Goal: Information Seeking & Learning: Learn about a topic

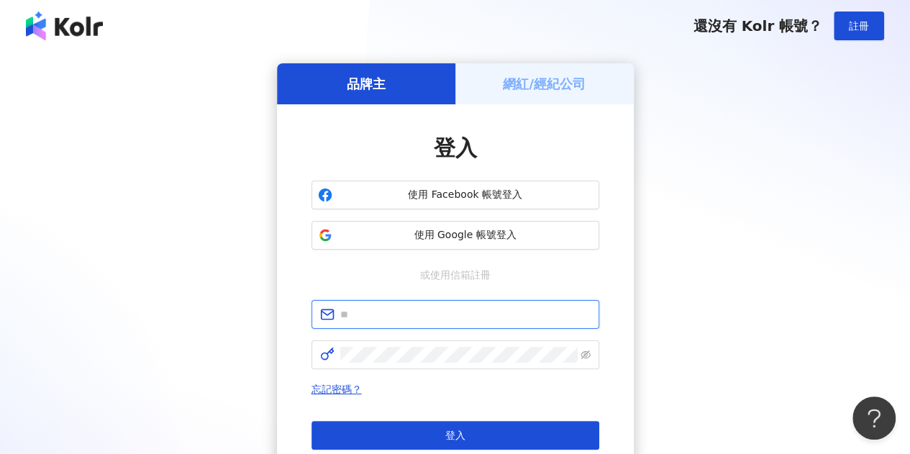
click at [459, 312] on input "text" at bounding box center [465, 315] width 250 height 16
type input "**********"
click at [425, 366] on span at bounding box center [456, 354] width 288 height 29
click button "登入" at bounding box center [456, 435] width 288 height 29
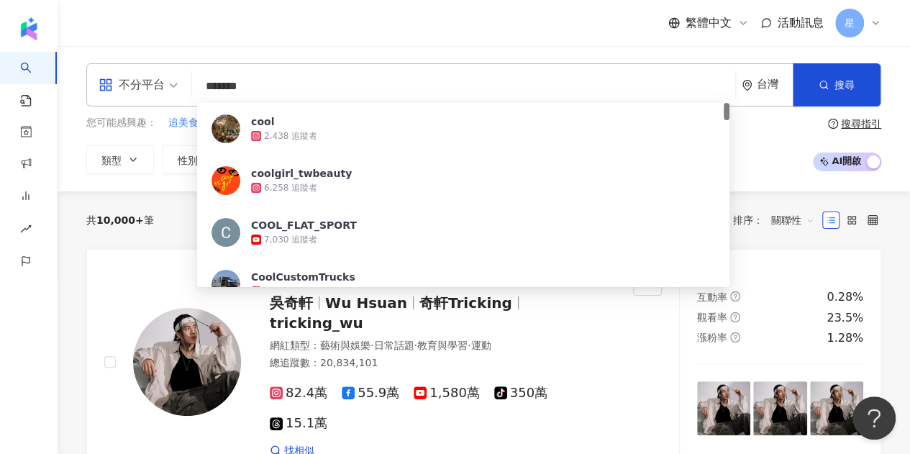
type input "********"
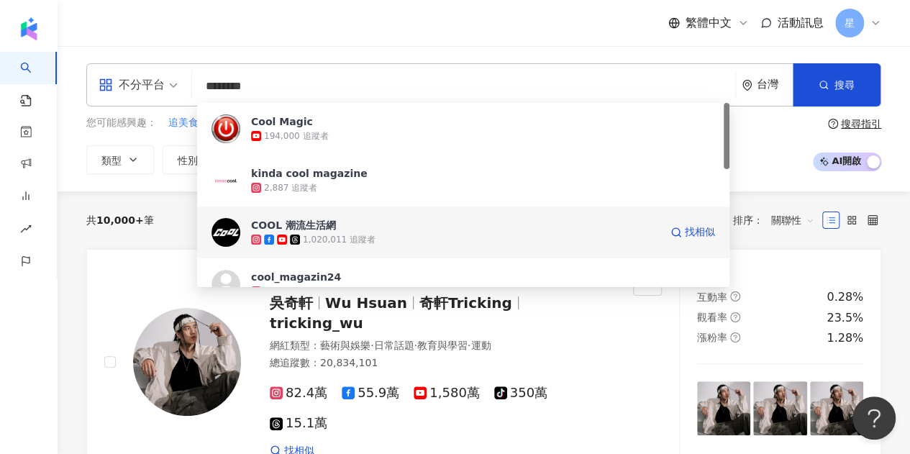
click at [395, 222] on span "COOL 潮流生活網" at bounding box center [455, 225] width 409 height 14
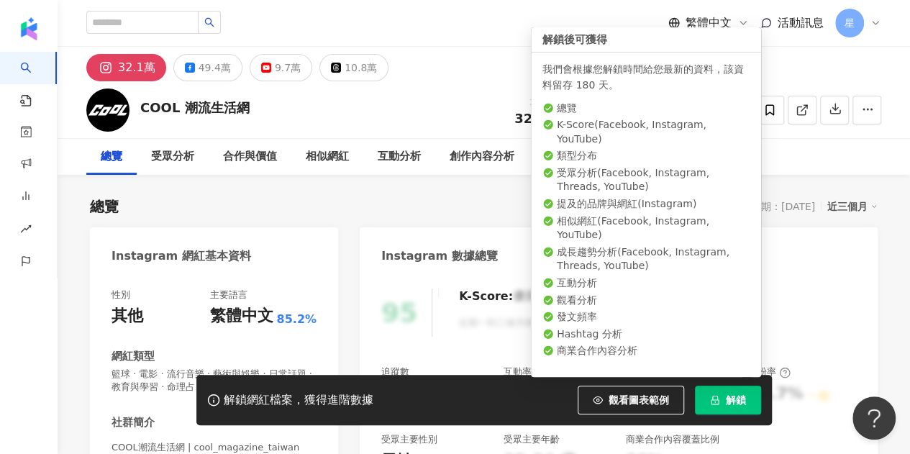
click at [726, 398] on span "解鎖" at bounding box center [736, 400] width 20 height 12
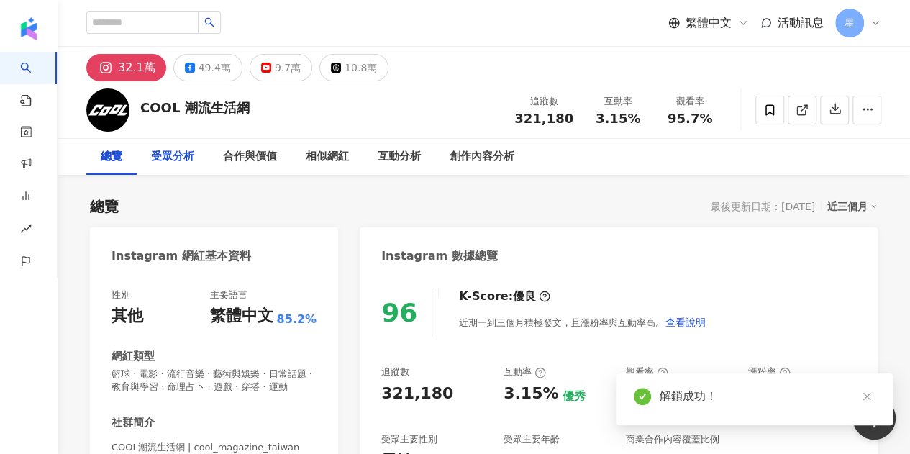
click at [161, 149] on div "受眾分析" at bounding box center [172, 156] width 43 height 17
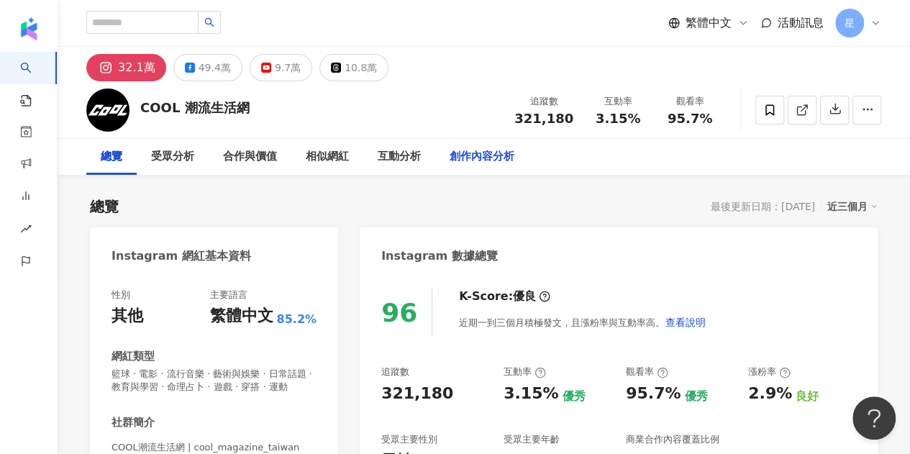
click at [489, 147] on div "創作內容分析" at bounding box center [482, 157] width 94 height 36
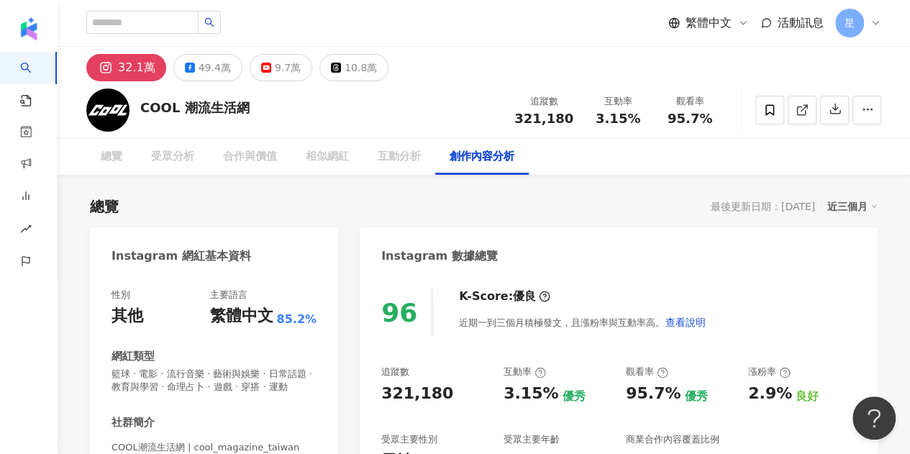
scroll to position [4127, 0]
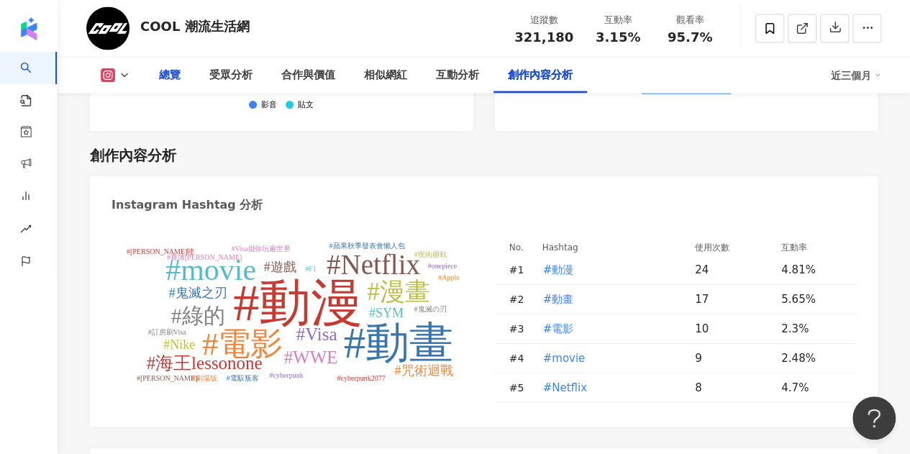
click at [170, 81] on div "總覽" at bounding box center [170, 75] width 22 height 17
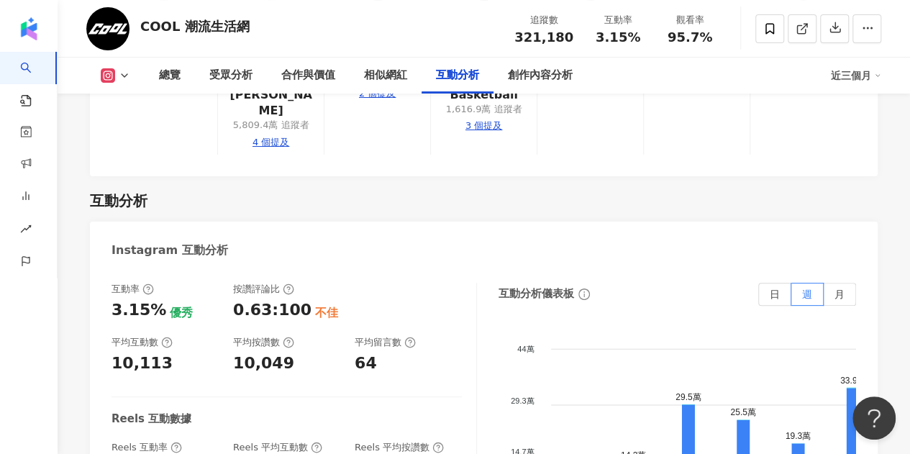
scroll to position [2966, 0]
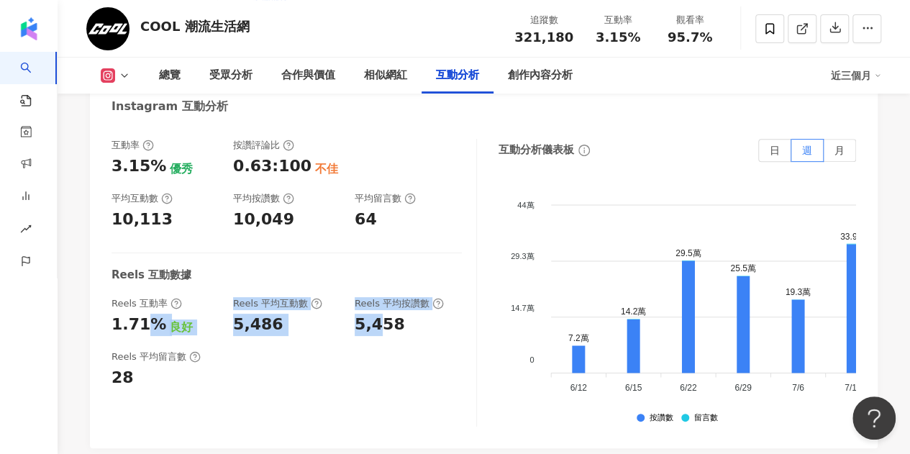
drag, startPoint x: 144, startPoint y: 280, endPoint x: 380, endPoint y: 278, distance: 236.0
click at [380, 297] on div "Reels 互動率 1.71% 良好 Reels 平均互動數 5,486 Reels 平均按讚數 5,458" at bounding box center [287, 316] width 350 height 39
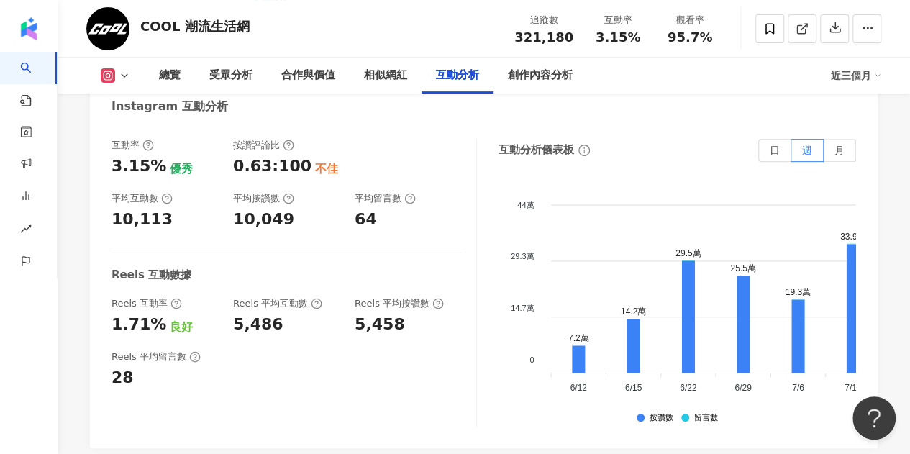
click at [335, 350] on div "Reels 平均留言數 28" at bounding box center [287, 369] width 350 height 39
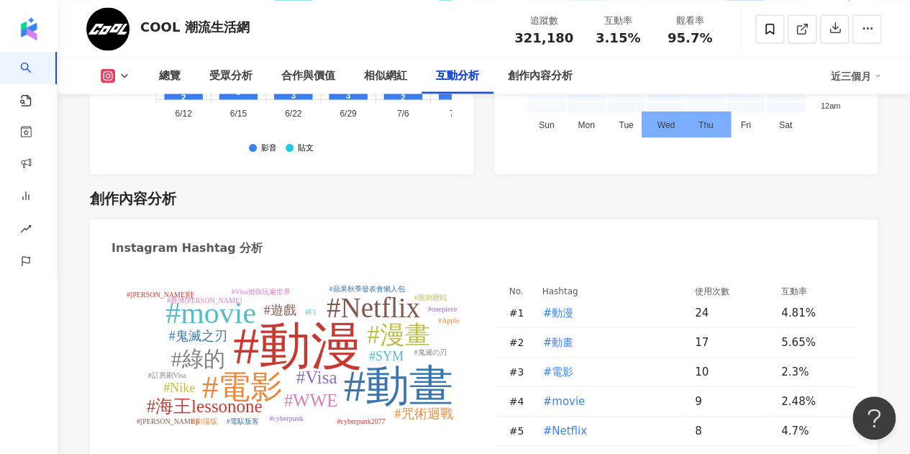
scroll to position [4405, 0]
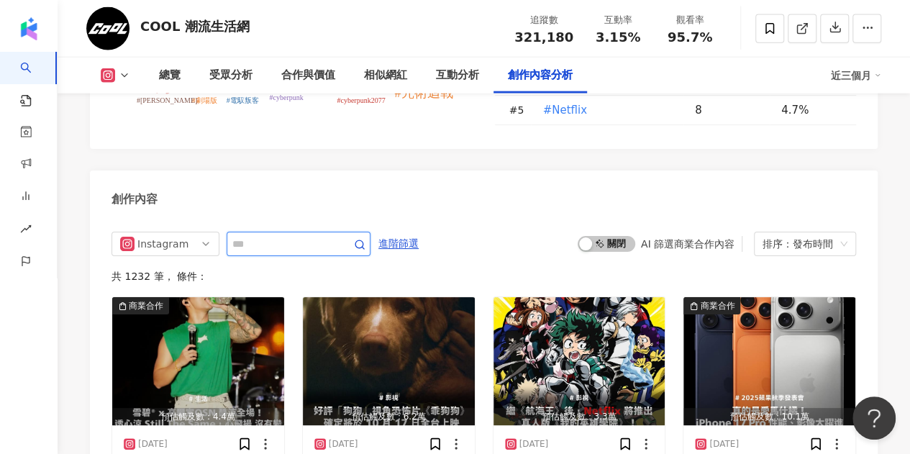
click at [275, 235] on input "text" at bounding box center [282, 243] width 101 height 17
type input "*********"
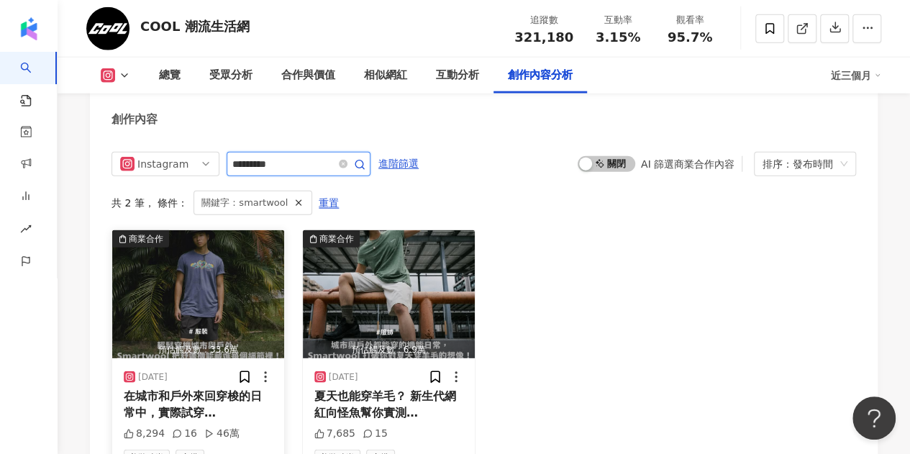
scroll to position [4516, 0]
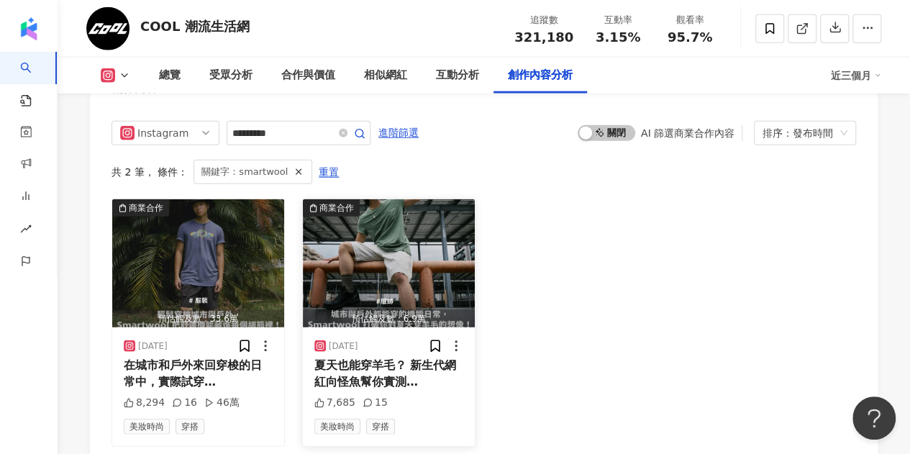
click at [383, 358] on span "夏天也能穿羊毛？ 新生代網紅向怪魚幫你實測" at bounding box center [385, 373] width 142 height 30
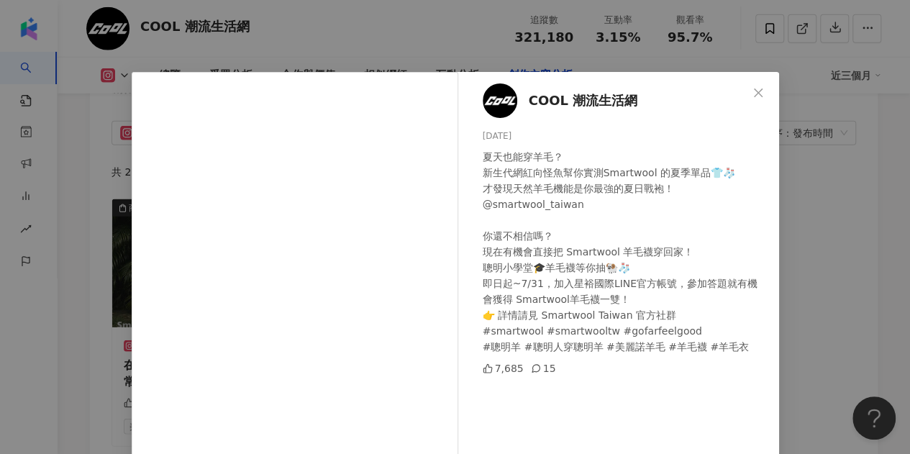
scroll to position [191, 0]
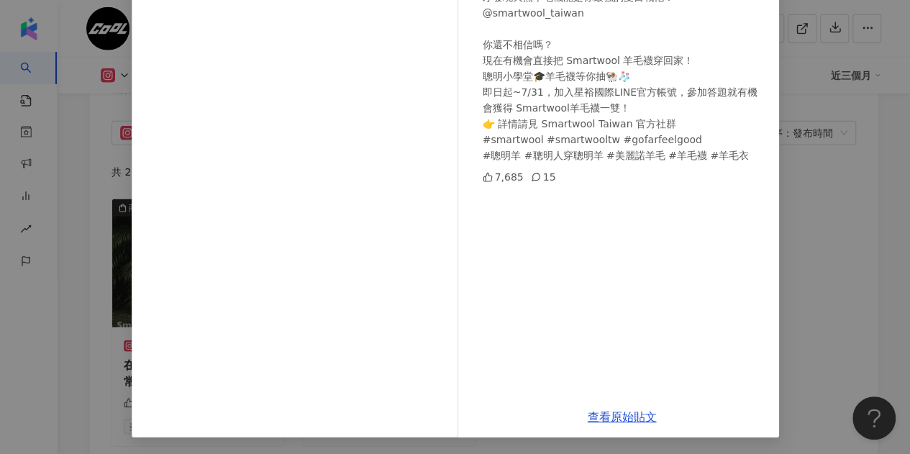
click at [859, 251] on div "COOL 潮流生活網 [DATE] 夏天也能穿羊毛？ 新生代網紅向怪魚幫你實測Smartwool 的夏季單品👕🧦 才發現天然羊毛機能是你最強的夏日戰袍！ @s…" at bounding box center [455, 227] width 910 height 454
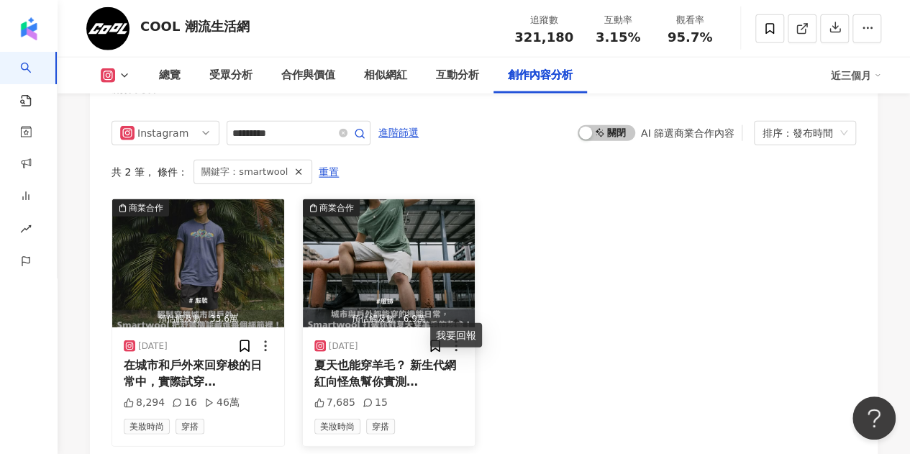
click at [452, 339] on icon at bounding box center [456, 346] width 14 height 14
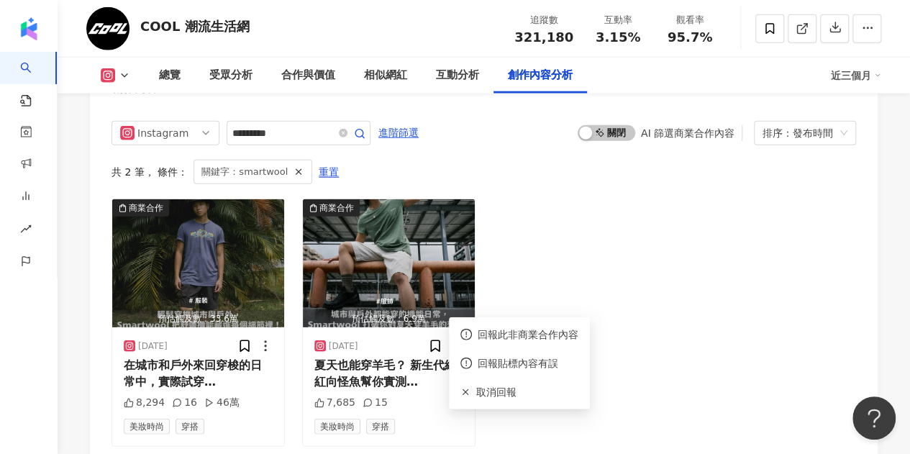
click at [603, 283] on div "商業合作 預估觸及數：33.6萬 [DATE] 在城市和戶外來回穿梭的日常中，實際試穿 Smartwool 的美麗諾羊毛 T 恤 8,294 16 46萬 美…" at bounding box center [484, 323] width 745 height 248
